Goal: Task Accomplishment & Management: Manage account settings

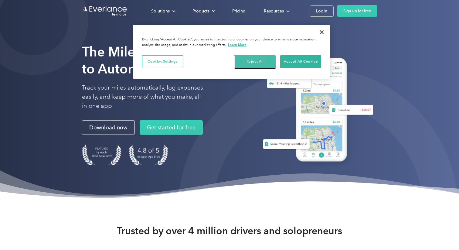
click at [253, 62] on button "Reject All" at bounding box center [255, 61] width 41 height 13
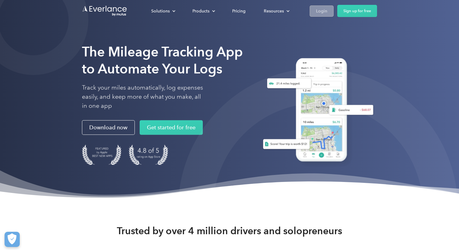
click at [321, 9] on div "Login" at bounding box center [321, 11] width 11 height 8
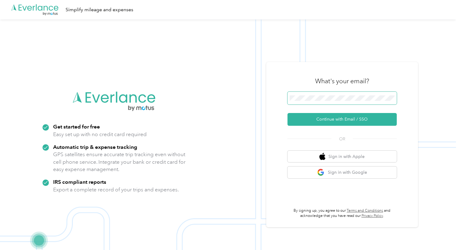
click at [307, 101] on span at bounding box center [341, 98] width 109 height 13
click at [296, 80] on div "What's your email?" at bounding box center [341, 80] width 109 height 21
click at [331, 120] on button "Continue with Email / SSO" at bounding box center [341, 119] width 109 height 13
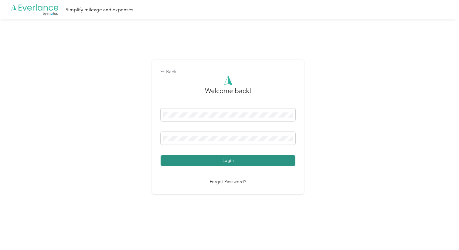
click at [228, 160] on button "Login" at bounding box center [228, 160] width 135 height 11
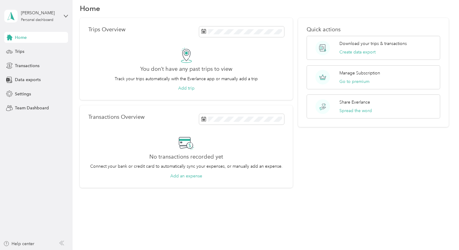
scroll to position [9, 0]
click at [20, 53] on span "Trips" at bounding box center [19, 51] width 9 height 6
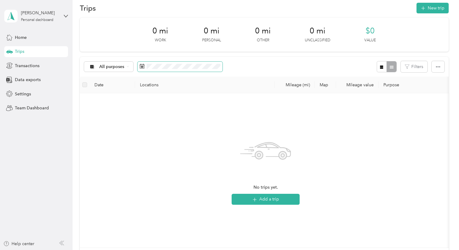
click at [155, 70] on span at bounding box center [179, 67] width 85 height 10
click at [178, 69] on span at bounding box center [179, 67] width 85 height 10
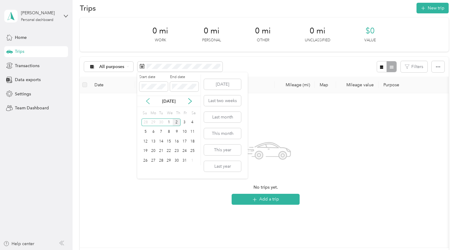
click at [148, 98] on icon at bounding box center [148, 101] width 6 height 6
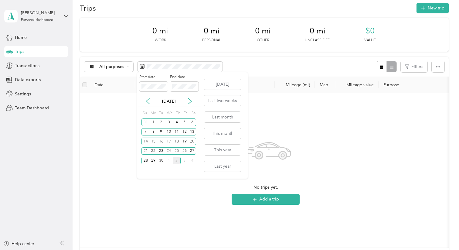
click at [148, 98] on icon at bounding box center [148, 101] width 6 height 6
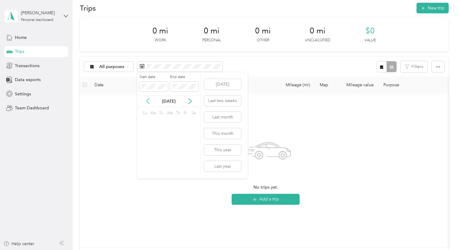
click at [148, 98] on icon at bounding box center [148, 101] width 6 height 6
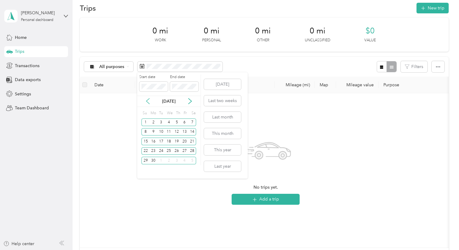
click at [148, 98] on icon at bounding box center [148, 101] width 6 height 6
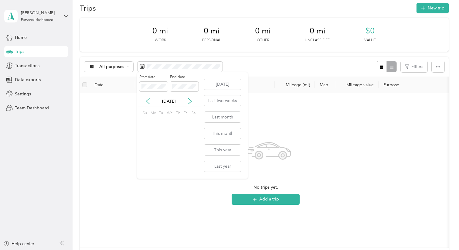
click at [148, 98] on icon at bounding box center [148, 101] width 6 height 6
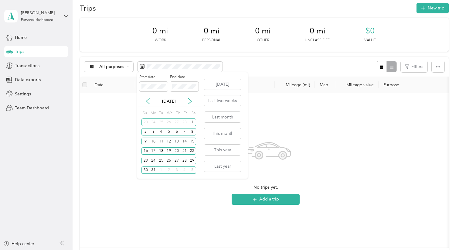
click at [148, 98] on icon at bounding box center [148, 101] width 6 height 6
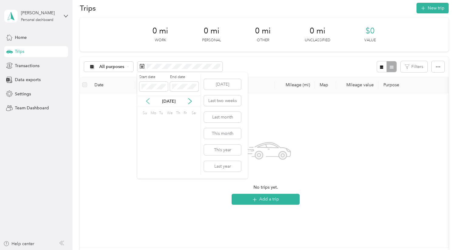
click at [148, 98] on icon at bounding box center [148, 101] width 6 height 6
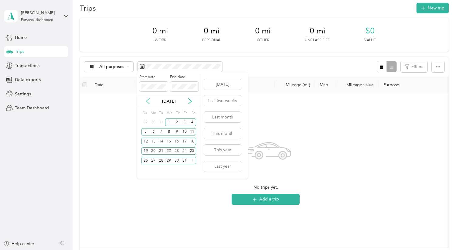
click at [148, 98] on icon at bounding box center [148, 101] width 6 height 6
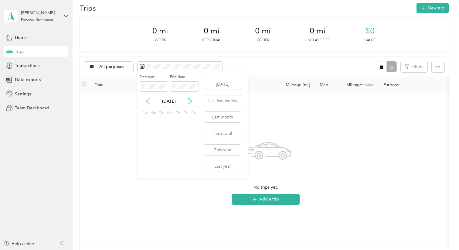
click at [148, 98] on icon at bounding box center [148, 101] width 6 height 6
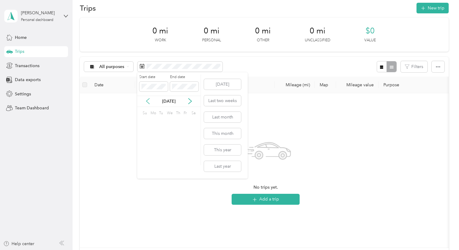
click at [148, 98] on icon at bounding box center [148, 101] width 6 height 6
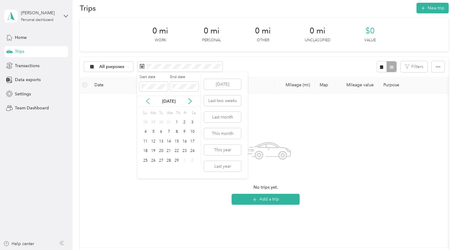
click at [148, 98] on icon at bounding box center [148, 101] width 6 height 6
click at [189, 100] on icon at bounding box center [190, 101] width 6 height 6
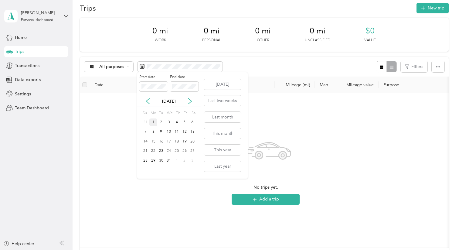
click at [153, 121] on div "1" at bounding box center [153, 122] width 8 height 8
click at [171, 103] on p "[DATE]" at bounding box center [168, 101] width 25 height 6
click at [192, 101] on icon at bounding box center [190, 101] width 6 height 6
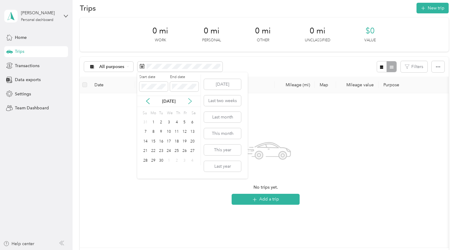
click at [192, 101] on icon at bounding box center [190, 101] width 6 height 6
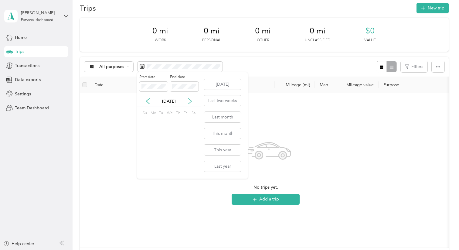
click at [192, 101] on icon at bounding box center [190, 101] width 6 height 6
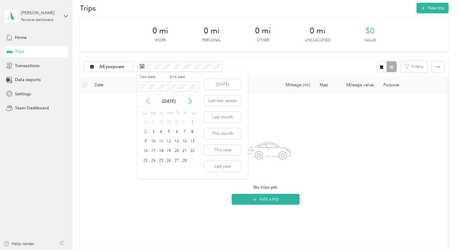
click at [147, 102] on icon at bounding box center [148, 101] width 6 height 6
click at [161, 159] on div "31" at bounding box center [161, 161] width 8 height 8
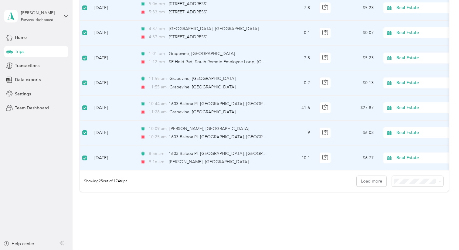
scroll to position [581, 0]
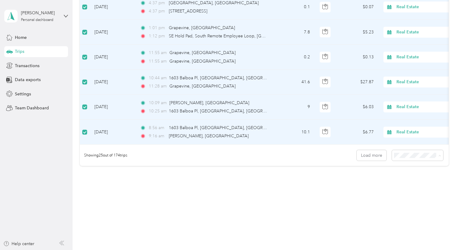
click at [410, 188] on div "100 per load" at bounding box center [420, 188] width 43 height 6
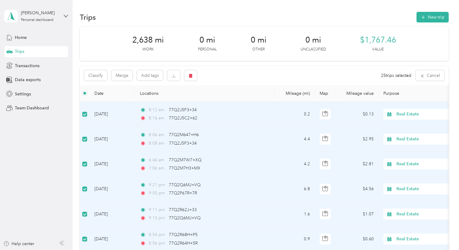
click at [244, 70] on div "Classify Merge Add tags 25 trips selected Cancel" at bounding box center [264, 75] width 368 height 19
click at [235, 68] on div "Classify Merge Add tags 25 trips selected Cancel" at bounding box center [264, 75] width 368 height 19
click at [29, 66] on span "Transactions" at bounding box center [27, 66] width 25 height 6
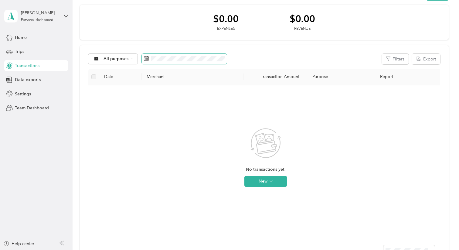
scroll to position [14, 0]
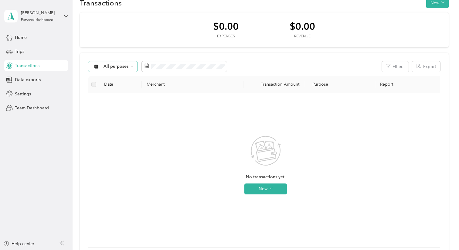
click at [126, 65] on span "All purposes" at bounding box center [115, 66] width 25 height 4
click at [116, 121] on li "Real Estate" at bounding box center [113, 119] width 49 height 11
click at [117, 62] on div "Real Estate" at bounding box center [111, 66] width 47 height 10
click at [116, 76] on span "All purposes" at bounding box center [118, 77] width 30 height 6
click at [273, 188] on button "New" at bounding box center [265, 188] width 42 height 11
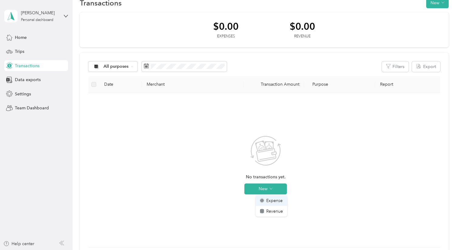
click at [272, 201] on span "Expense" at bounding box center [274, 200] width 16 height 6
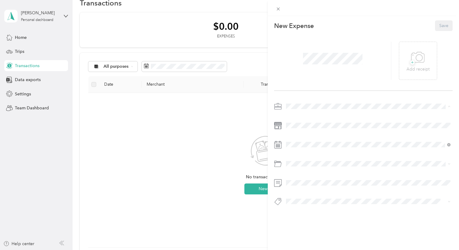
click at [299, 137] on span "Real Estate" at bounding box center [298, 138] width 20 height 5
click at [299, 138] on span "Real Estate" at bounding box center [298, 138] width 20 height 5
click at [224, 149] on div "This expense cannot be edited because it is either under review, approved, or p…" at bounding box center [229, 125] width 459 height 250
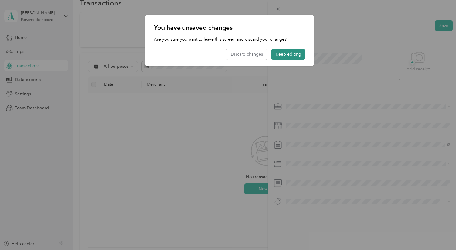
click at [291, 52] on button "Keep editing" at bounding box center [288, 54] width 34 height 11
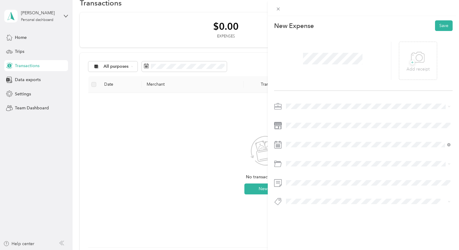
click at [140, 144] on div "This expense cannot be edited because it is either under review, approved, or p…" at bounding box center [229, 125] width 459 height 250
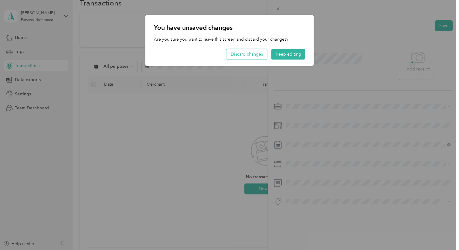
click at [259, 49] on button "Discard changes" at bounding box center [246, 54] width 41 height 11
